Goal: Information Seeking & Learning: Find contact information

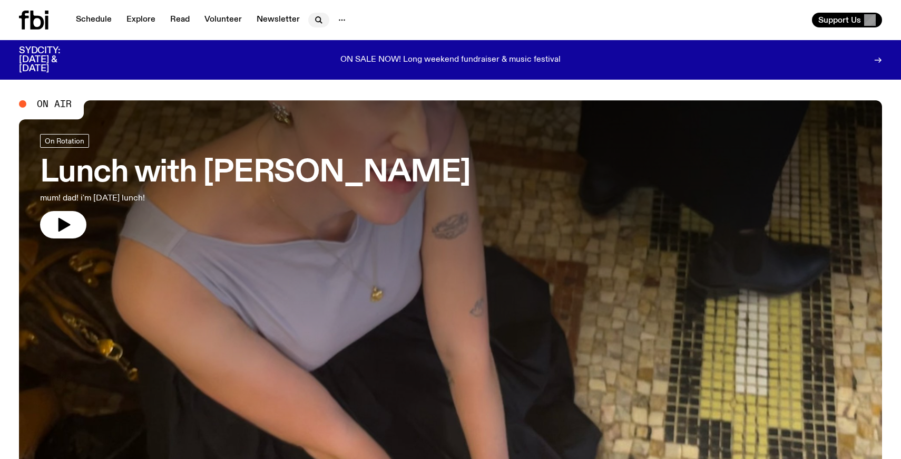
click at [316, 18] on icon "button" at bounding box center [318, 19] width 5 height 5
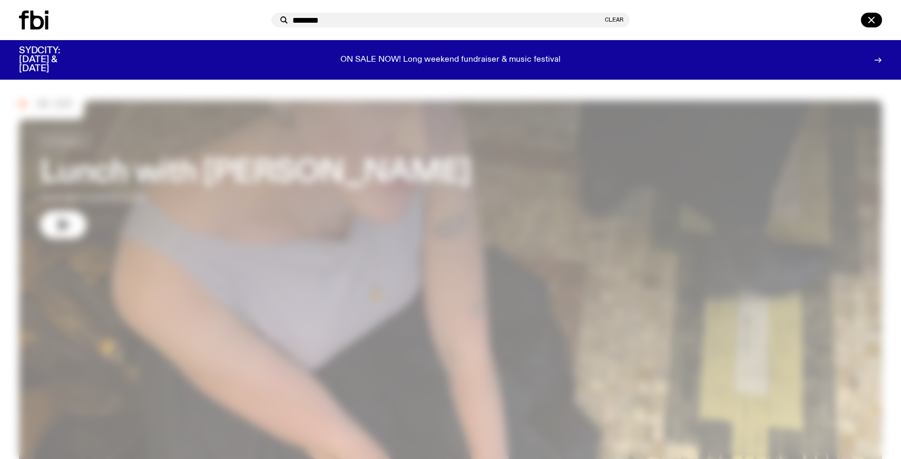
type input "********"
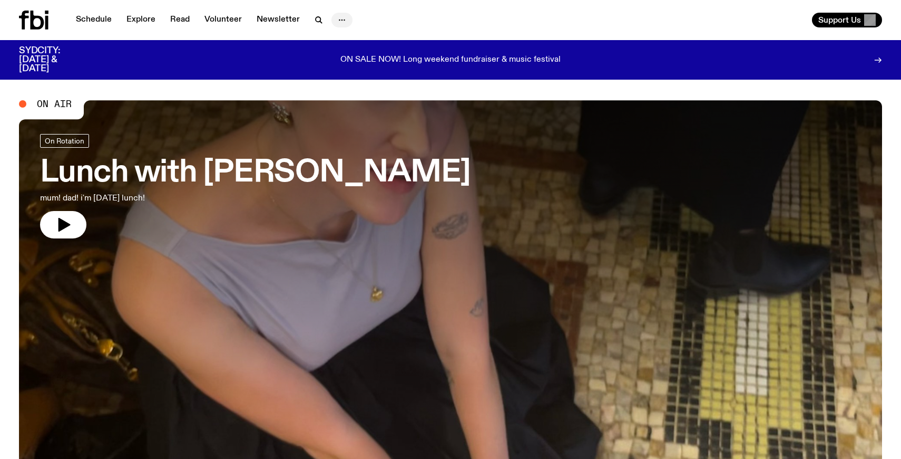
click at [344, 14] on icon "button" at bounding box center [342, 20] width 13 height 13
click at [343, 63] on link "Contact" at bounding box center [342, 60] width 53 height 15
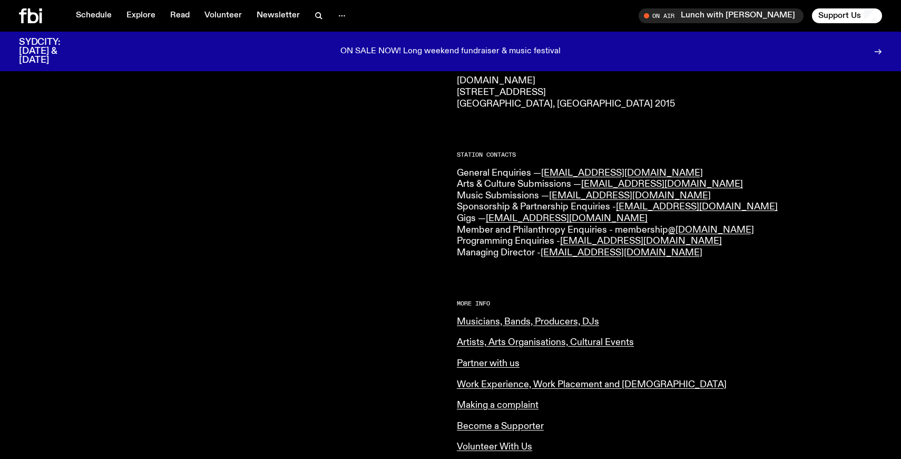
scroll to position [207, 0]
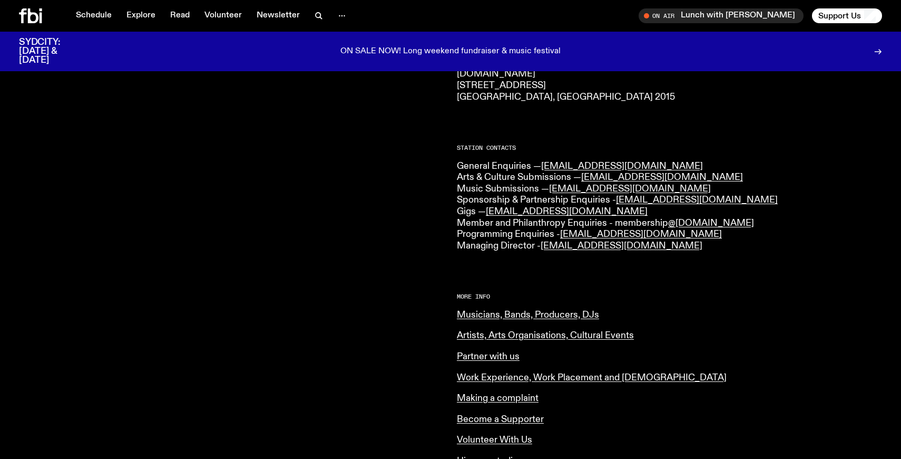
click at [563, 286] on div "CONTACT US Office Hours: Tue-Fri, 10am-6pm Text the Studio — 0435 123 945 Gener…" at bounding box center [669, 249] width 425 height 618
copy link "[EMAIL_ADDRESS][DOMAIN_NAME]"
click at [722, 70] on p "[DOMAIN_NAME] [STREET_ADDRESS] 2015" at bounding box center [669, 86] width 425 height 34
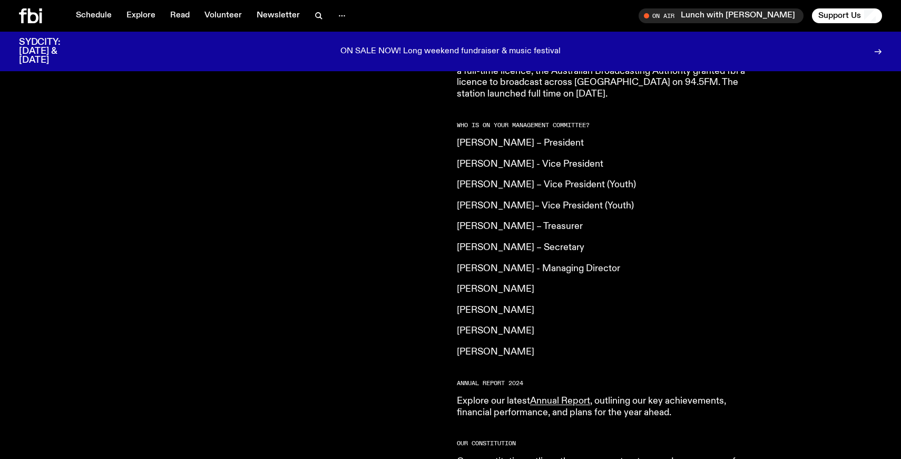
scroll to position [754, 0]
drag, startPoint x: 573, startPoint y: 287, endPoint x: 454, endPoint y: 151, distance: 180.8
click at [454, 151] on div "[DOMAIN_NAME] is an independent, not for profit community radio station. We are…" at bounding box center [450, 100] width 901 height 866
click at [454, 145] on div "fbi.radio is an independent, not for profit community radio station. We are an …" at bounding box center [450, 100] width 901 height 866
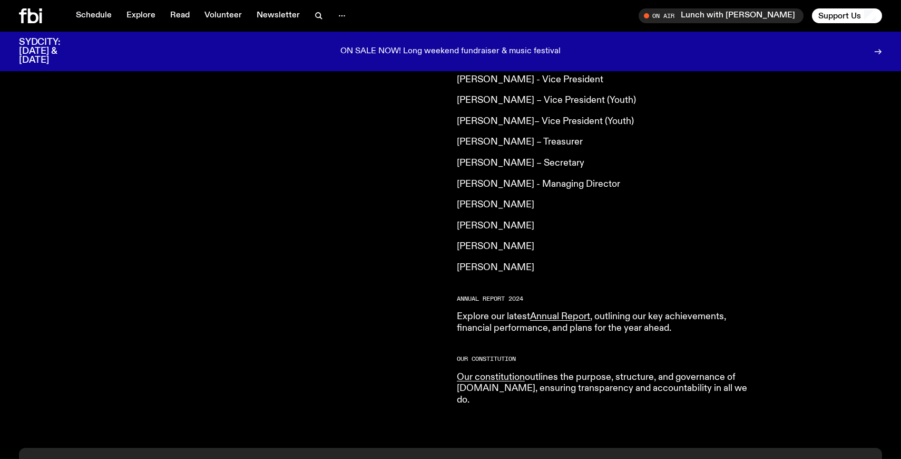
scroll to position [860, 0]
